Goal: Task Accomplishment & Management: Complete application form

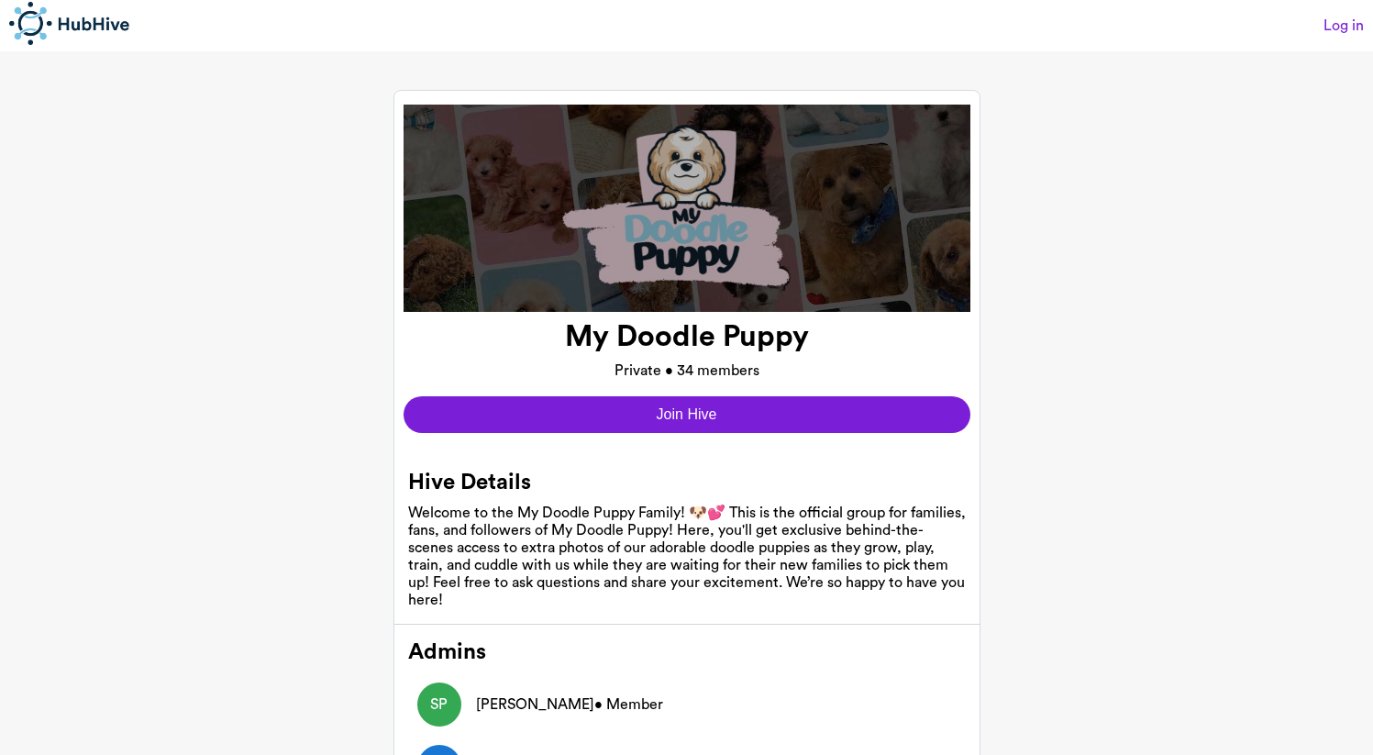
click at [665, 419] on button "Join Hive" at bounding box center [687, 414] width 567 height 37
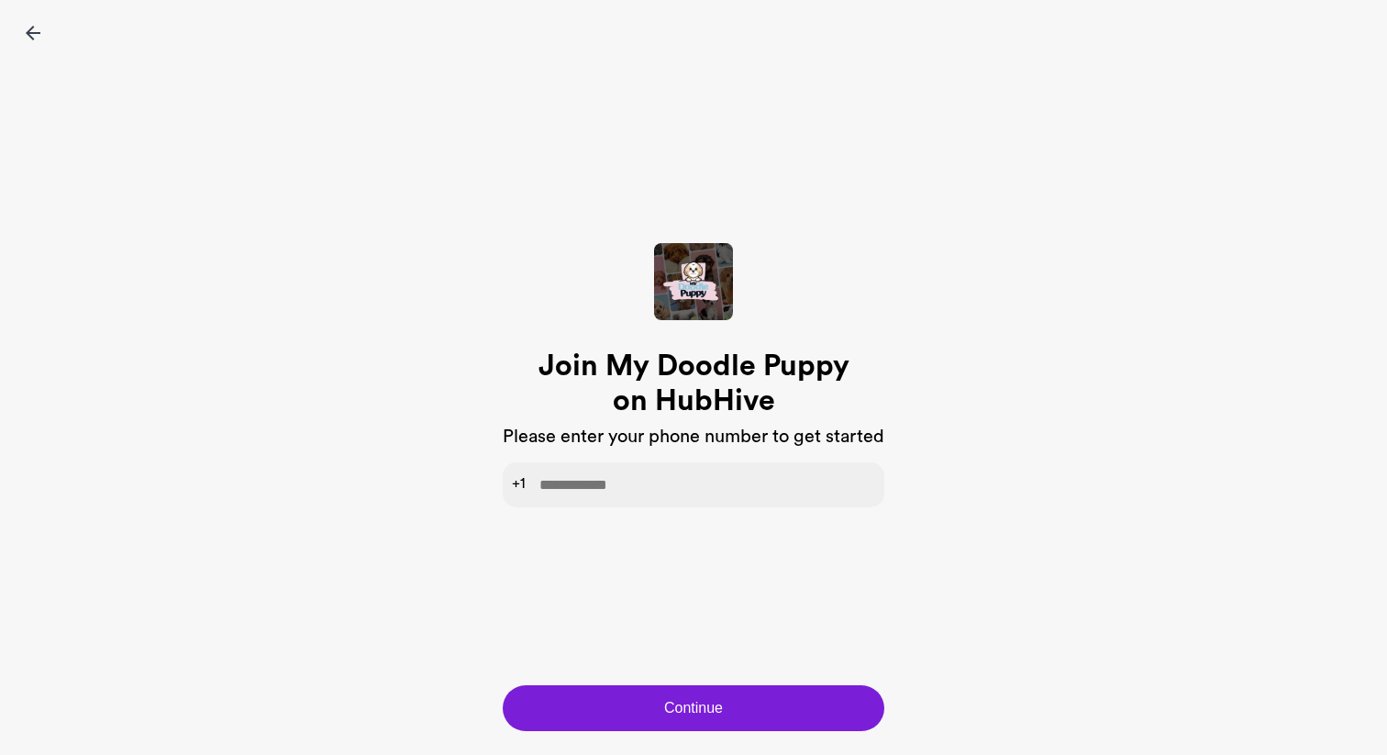
click at [632, 487] on input "tel" at bounding box center [694, 484] width 382 height 45
type input "**********"
click at [679, 722] on button "Continue" at bounding box center [694, 708] width 382 height 46
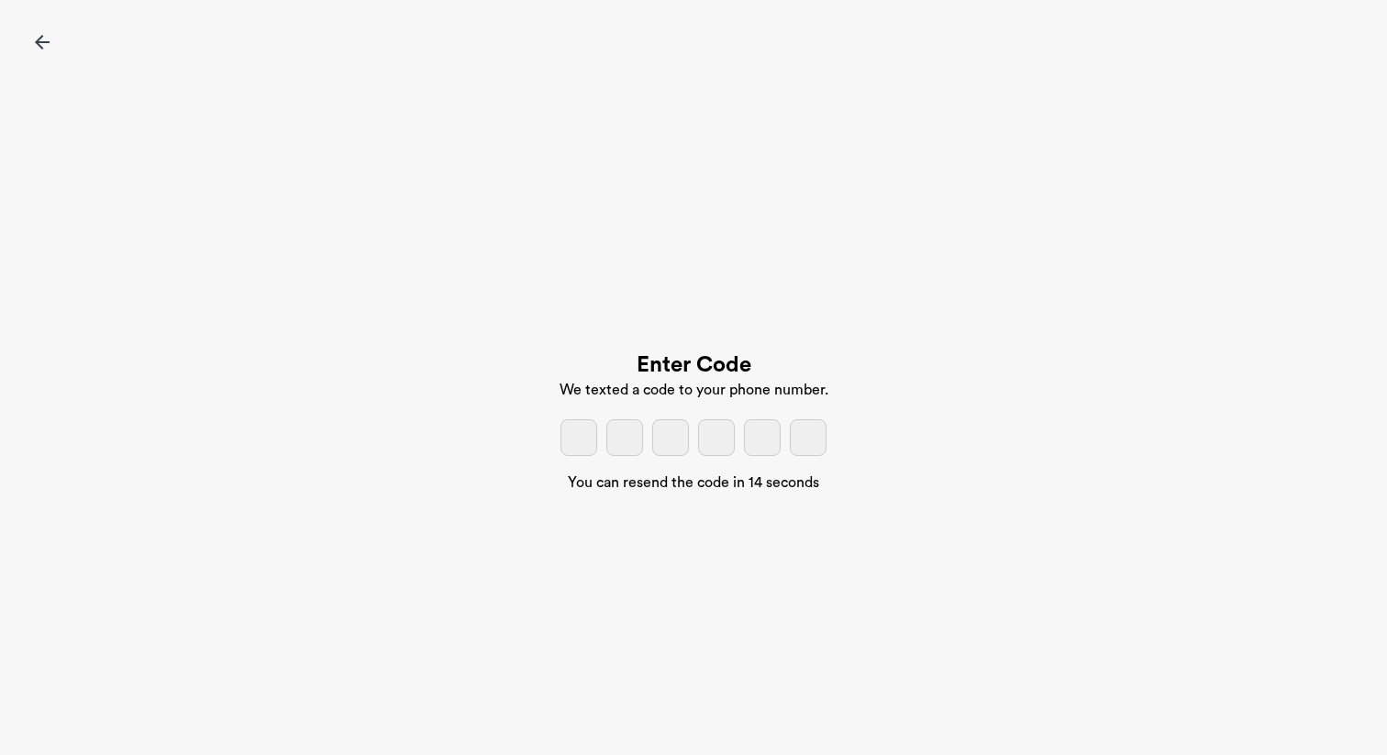
click at [578, 434] on input "tel" at bounding box center [578, 437] width 37 height 37
type input "*"
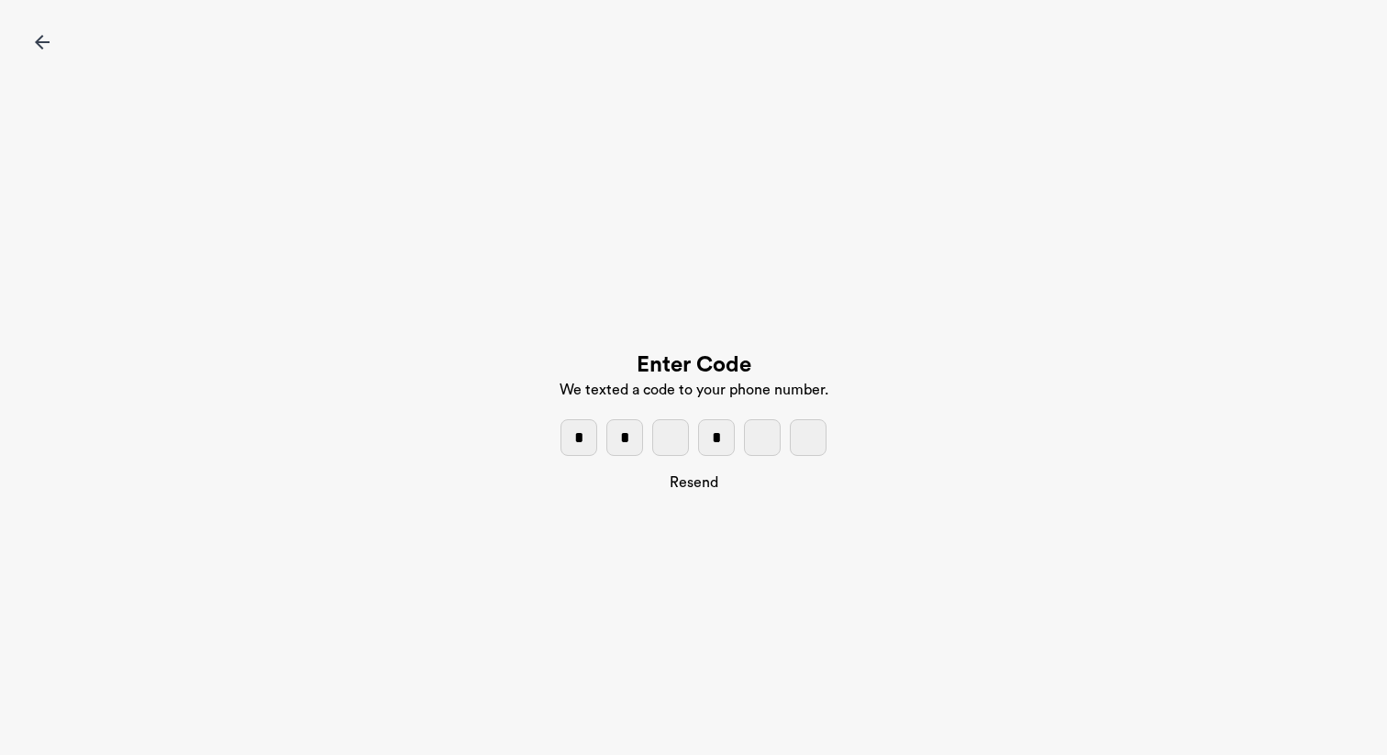
type input "*"
click at [679, 440] on input "tel" at bounding box center [670, 437] width 37 height 37
type input "*"
drag, startPoint x: 770, startPoint y: 435, endPoint x: 759, endPoint y: 437, distance: 11.2
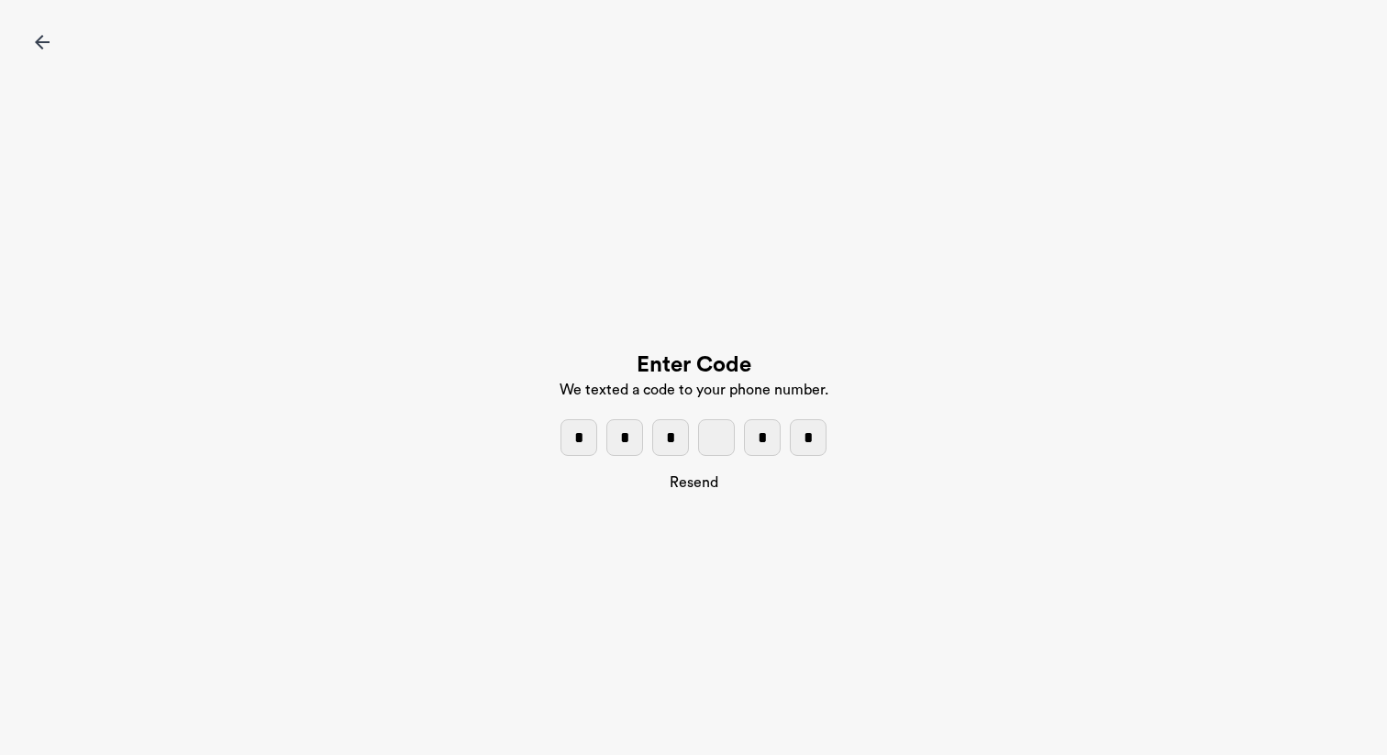
click at [759, 437] on input "*" at bounding box center [762, 437] width 37 height 37
drag, startPoint x: 814, startPoint y: 437, endPoint x: 790, endPoint y: 438, distance: 24.8
click at [790, 438] on input "*" at bounding box center [808, 437] width 37 height 37
click at [712, 442] on input "tel" at bounding box center [716, 437] width 37 height 37
type input "*"
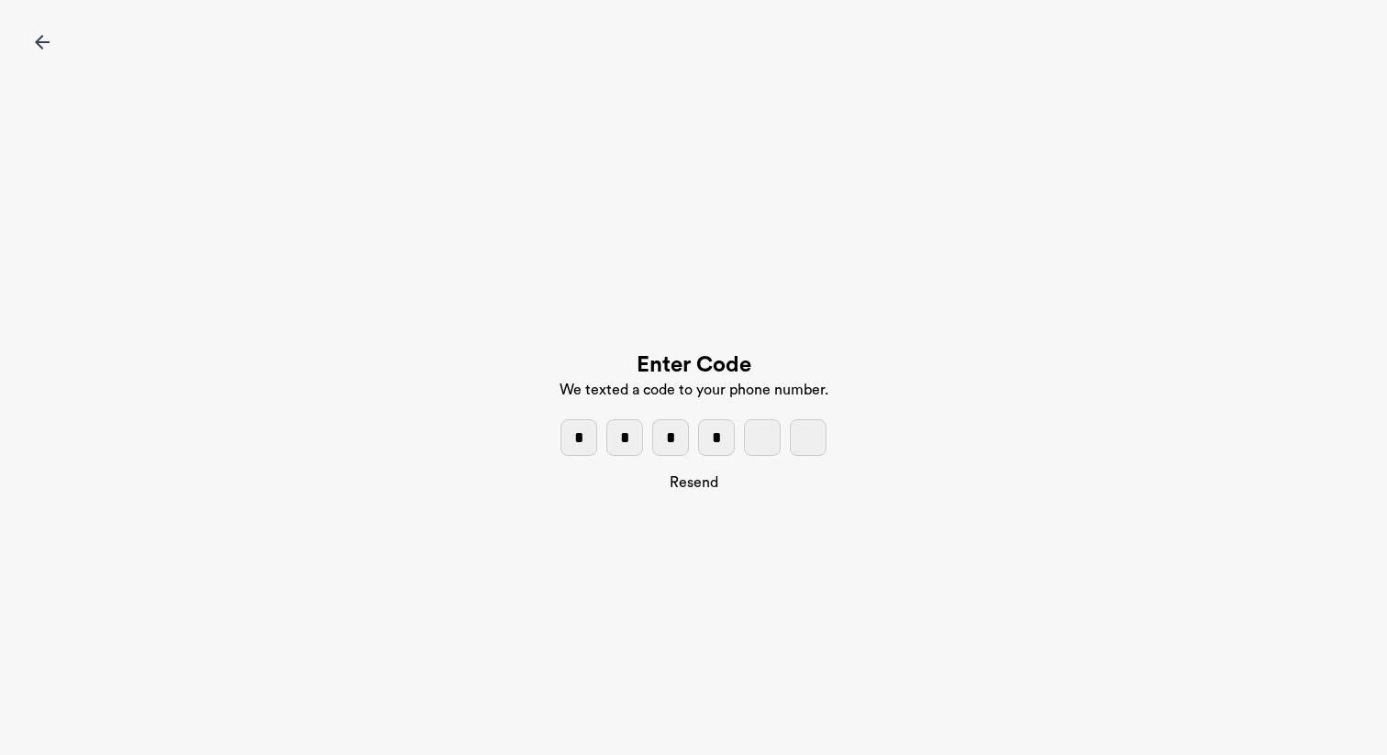
type input "*"
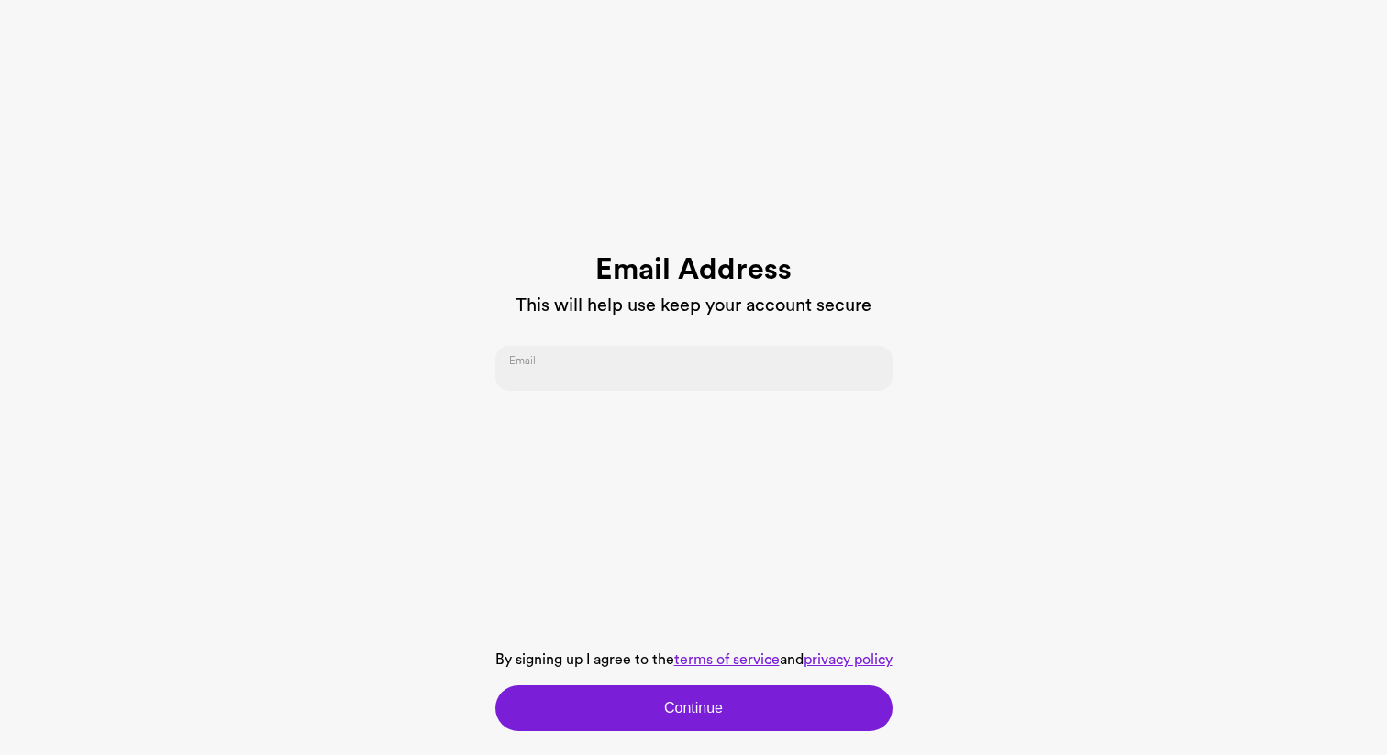
click at [599, 365] on input "email" at bounding box center [693, 368] width 397 height 45
type input "**********"
click at [753, 700] on button "Continue" at bounding box center [693, 708] width 397 height 46
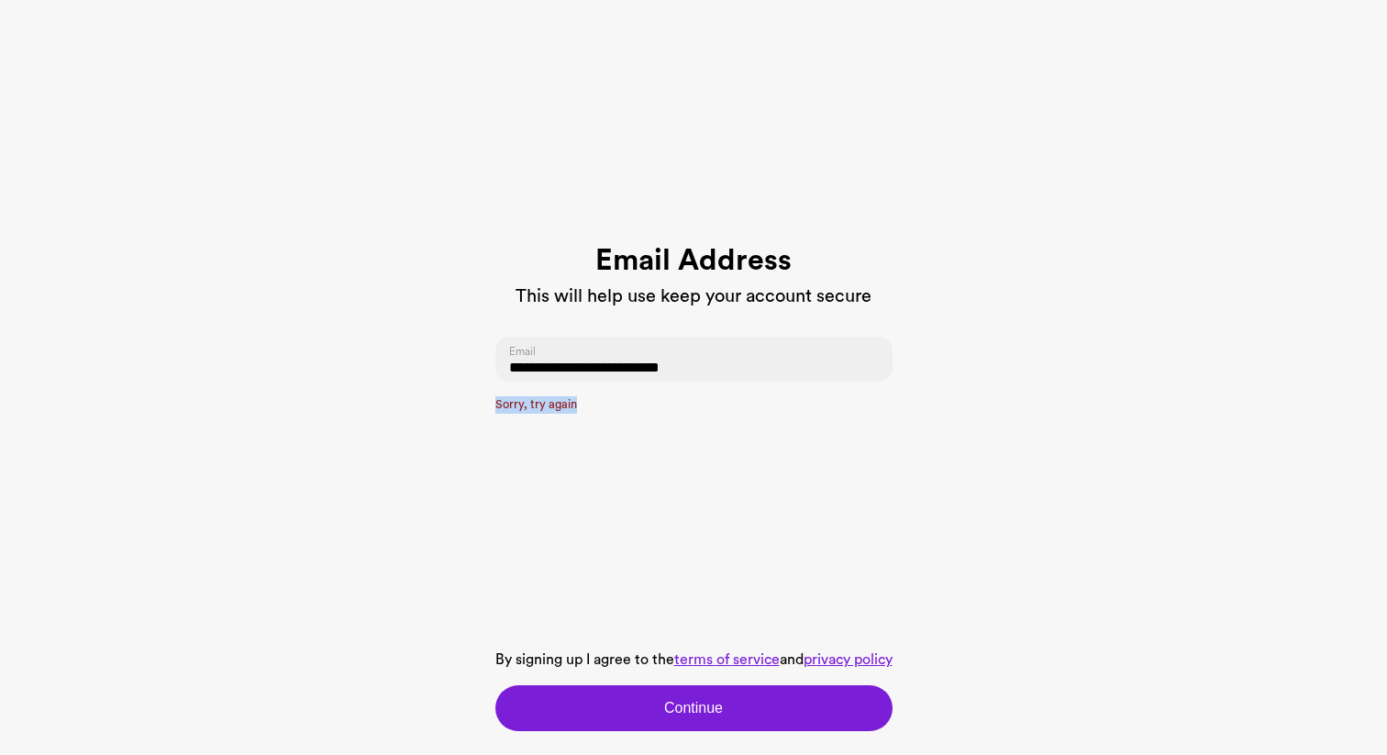
drag, startPoint x: 570, startPoint y: 407, endPoint x: 470, endPoint y: 402, distance: 100.1
click at [470, 402] on register-form "**********" at bounding box center [693, 377] width 1387 height 755
copy p "Sorry, try again"
